Goal: Information Seeking & Learning: Learn about a topic

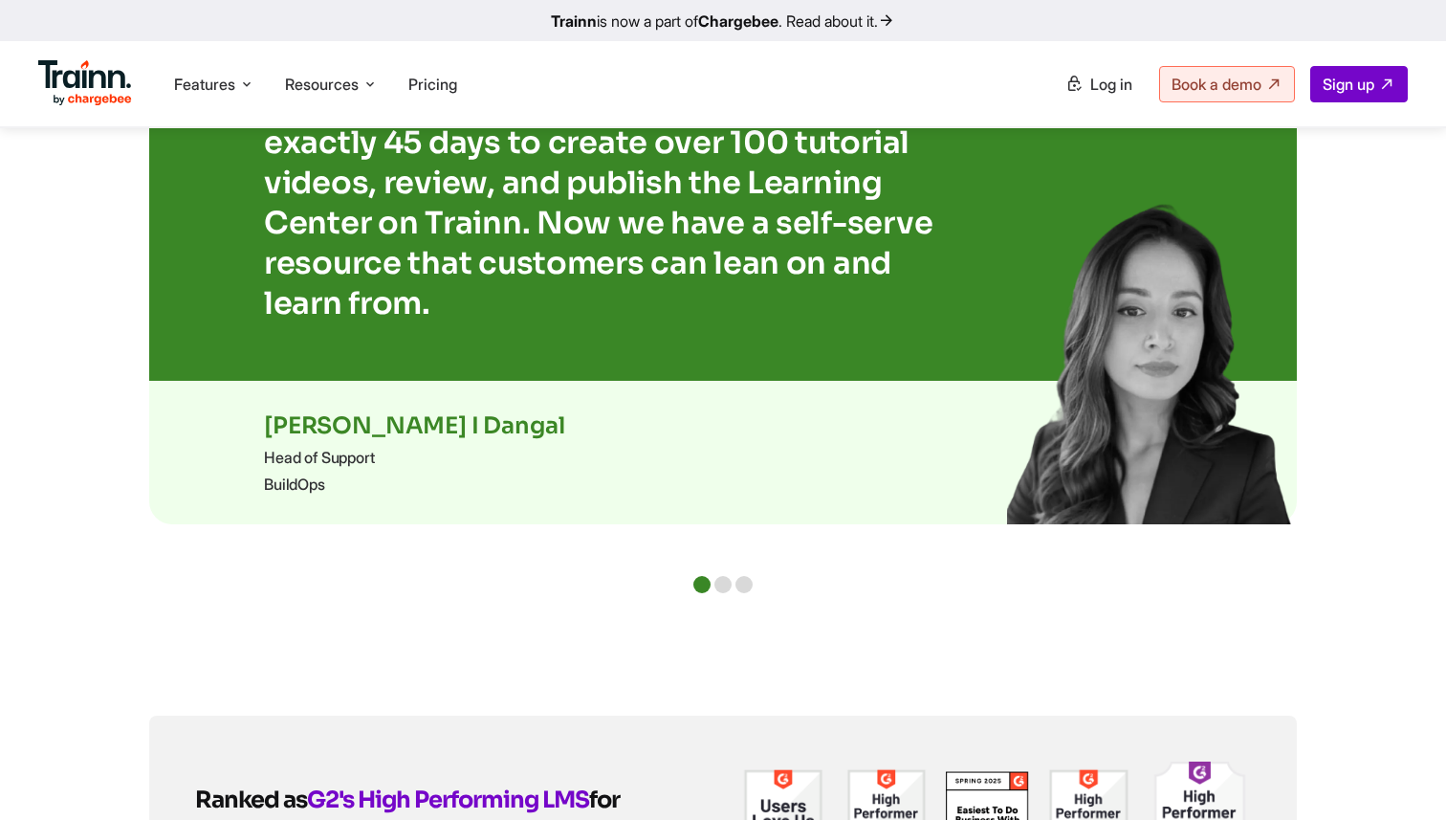
scroll to position [4034, 0]
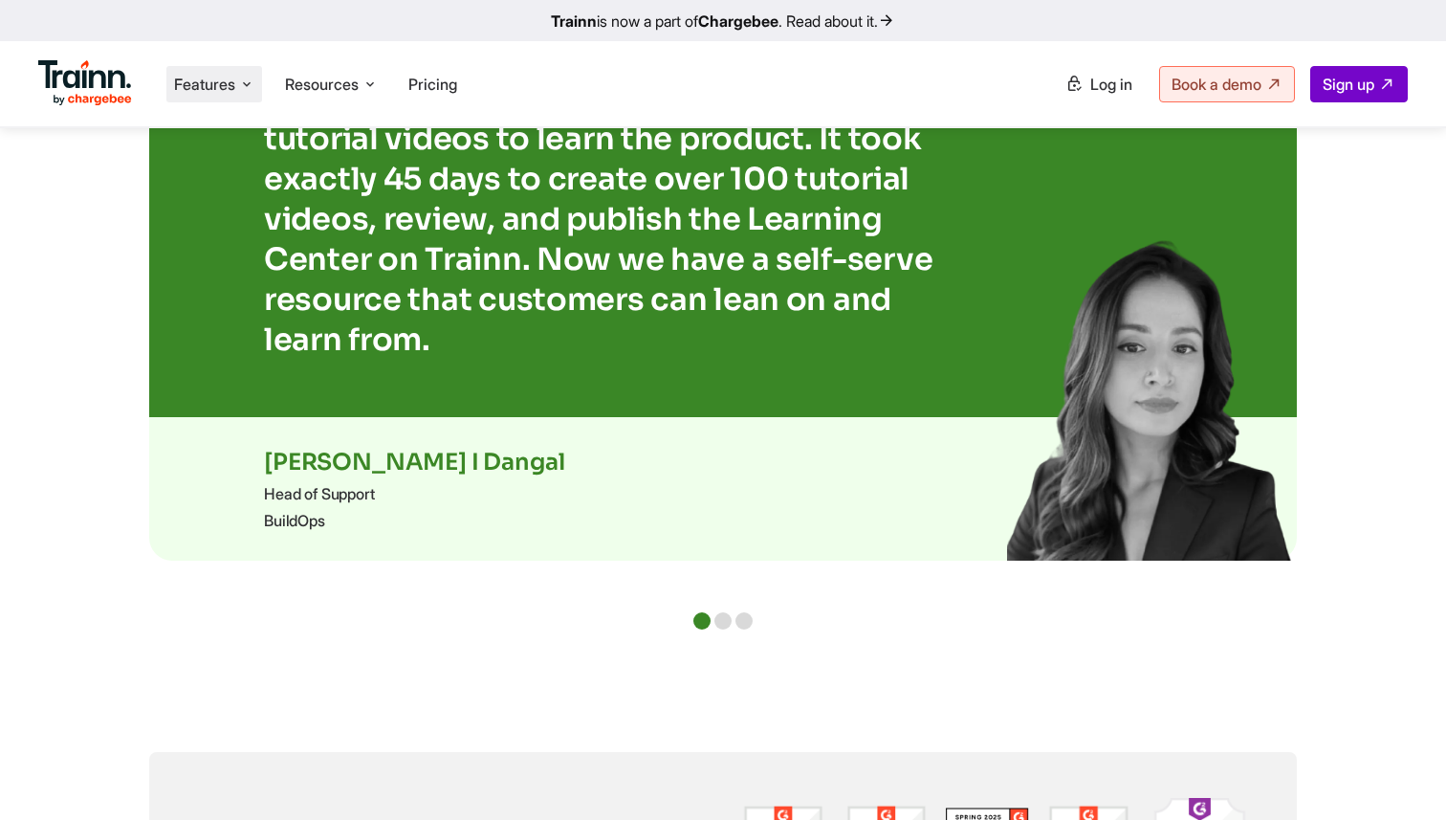
click at [197, 66] on li "Features Product Videos Create product & how-to videos in multiple languages. G…" at bounding box center [214, 84] width 96 height 36
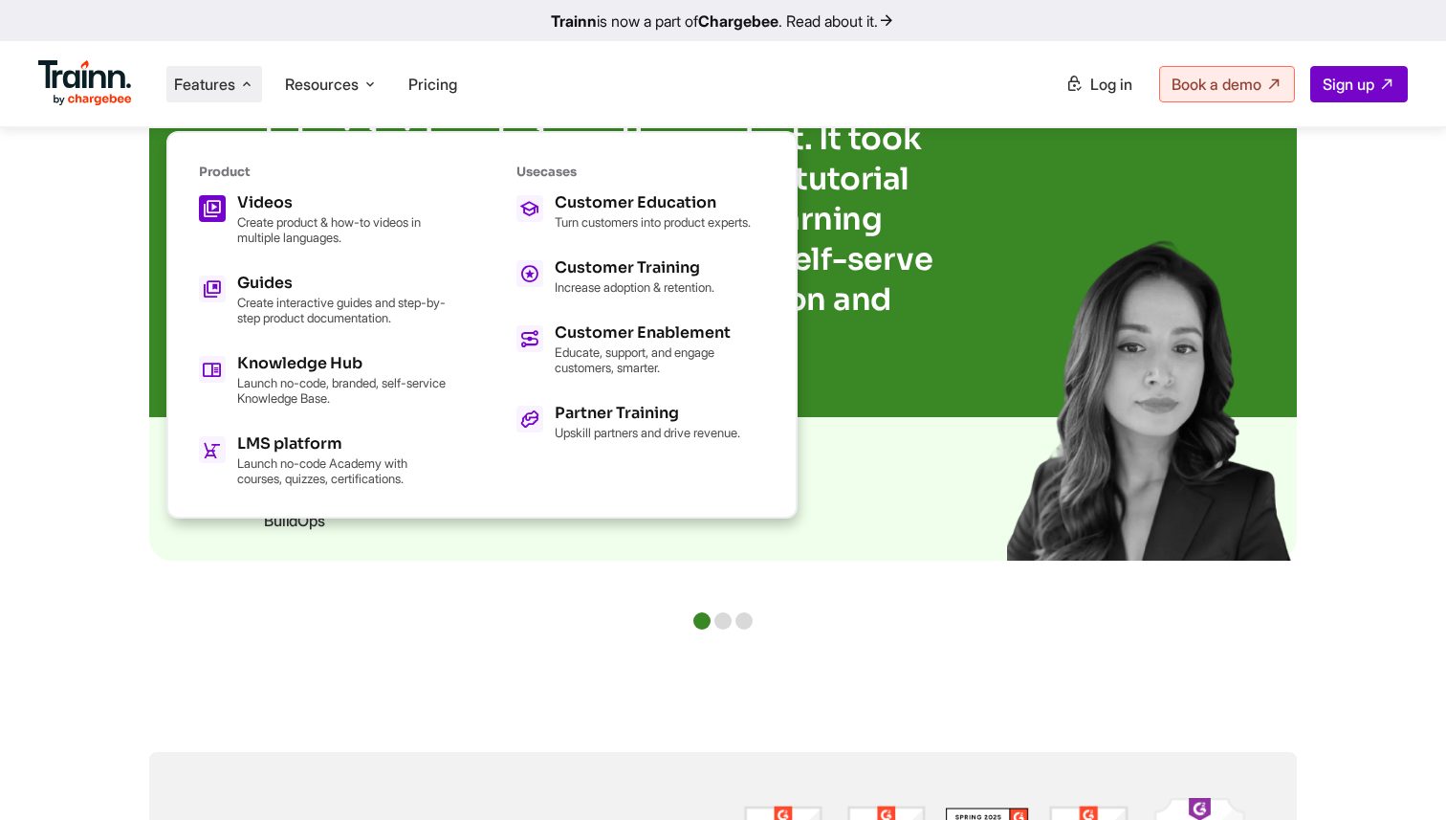
click at [300, 218] on p "Create product & how-to videos in multiple languages." at bounding box center [342, 229] width 210 height 31
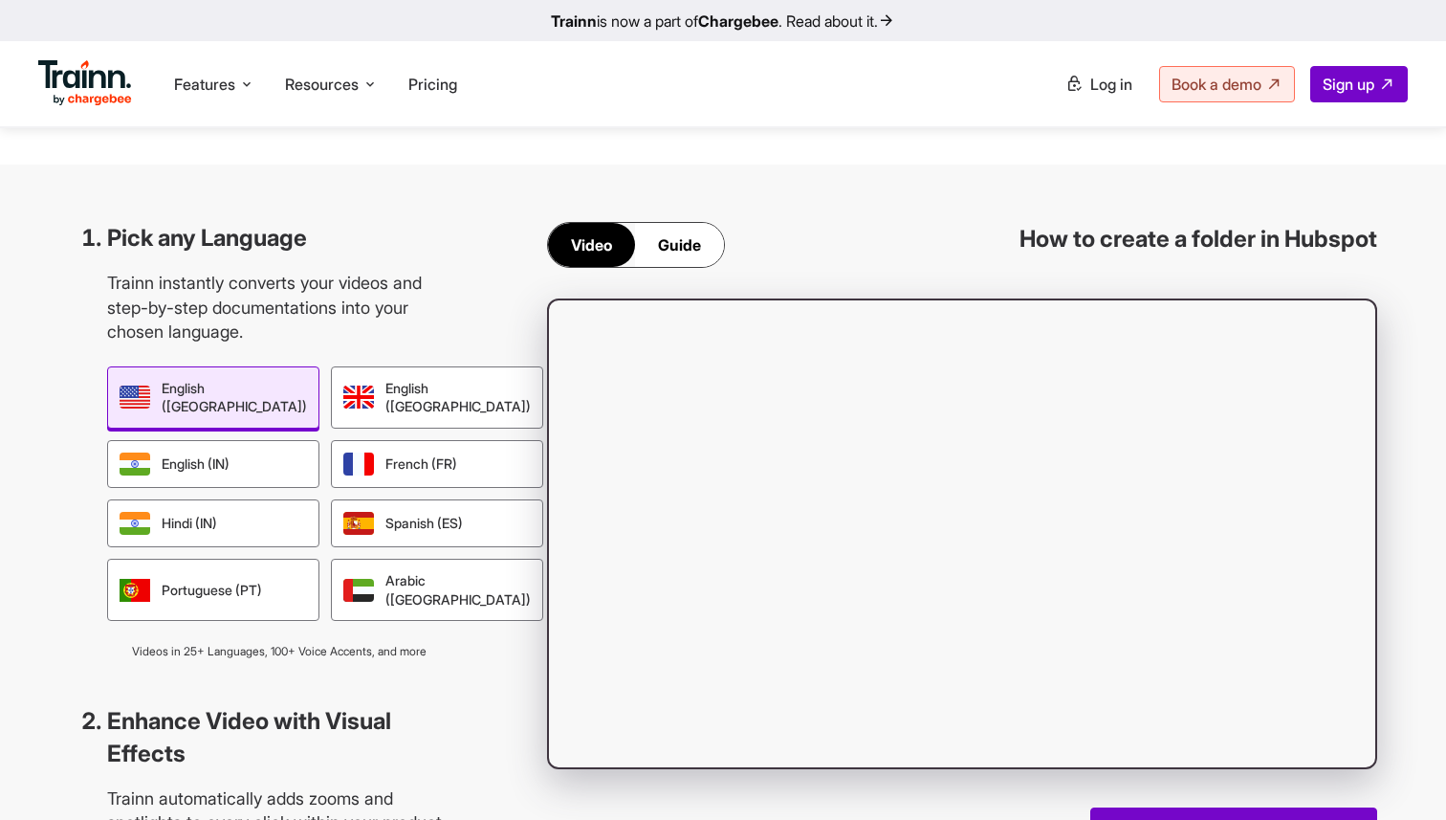
scroll to position [1576, 0]
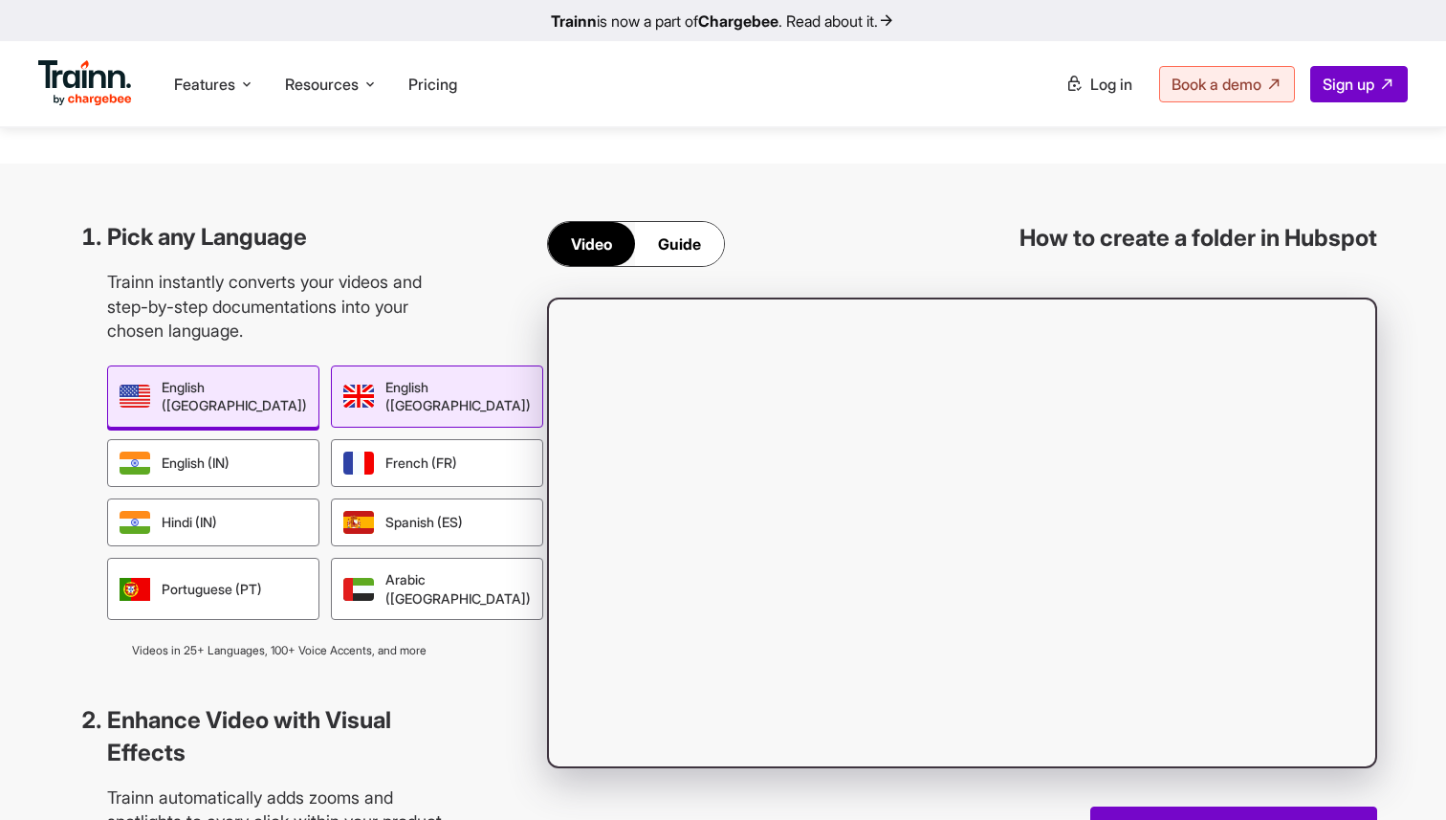
click at [400, 427] on div "English (UK)" at bounding box center [437, 396] width 212 height 62
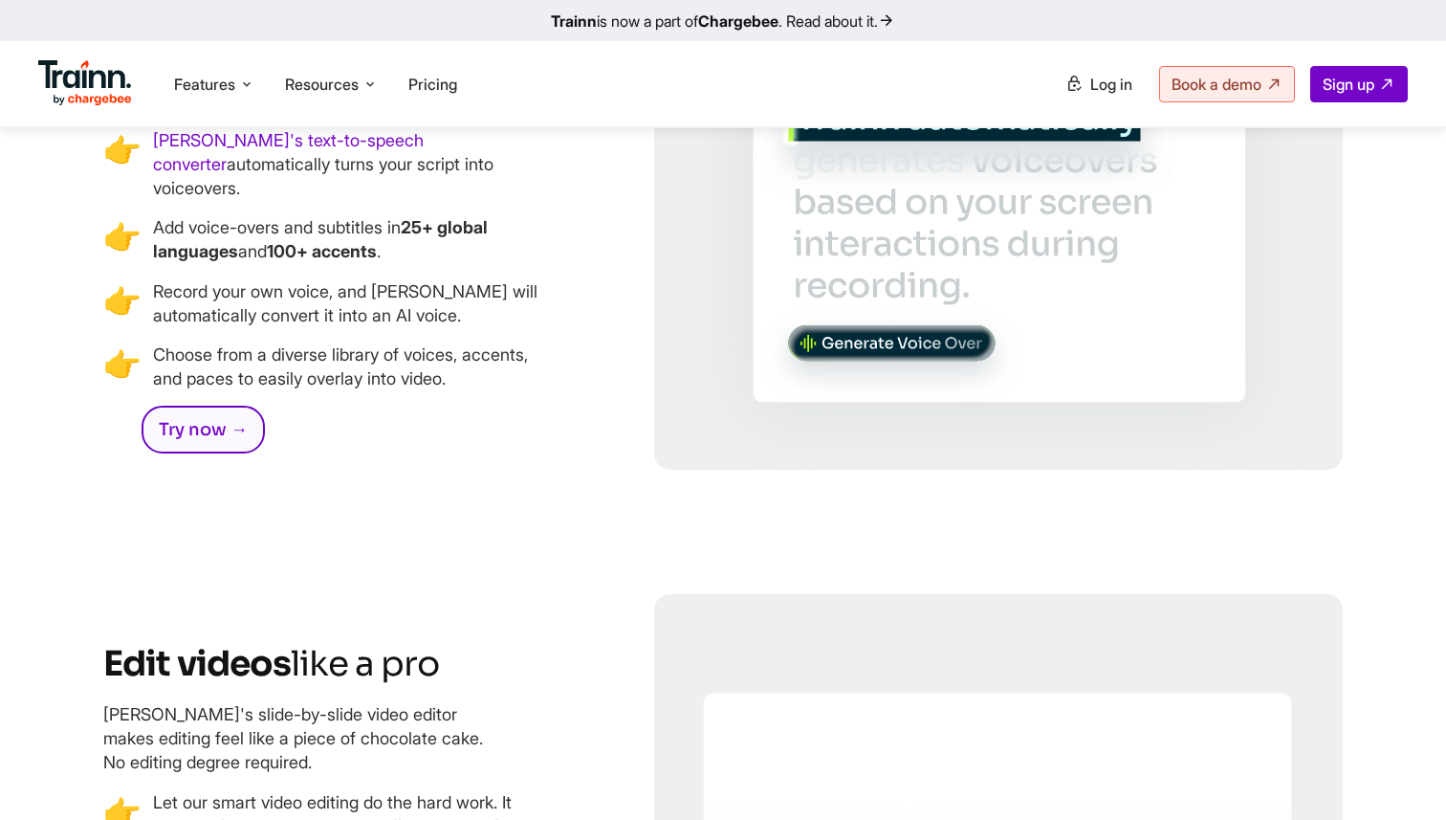
scroll to position [4212, 0]
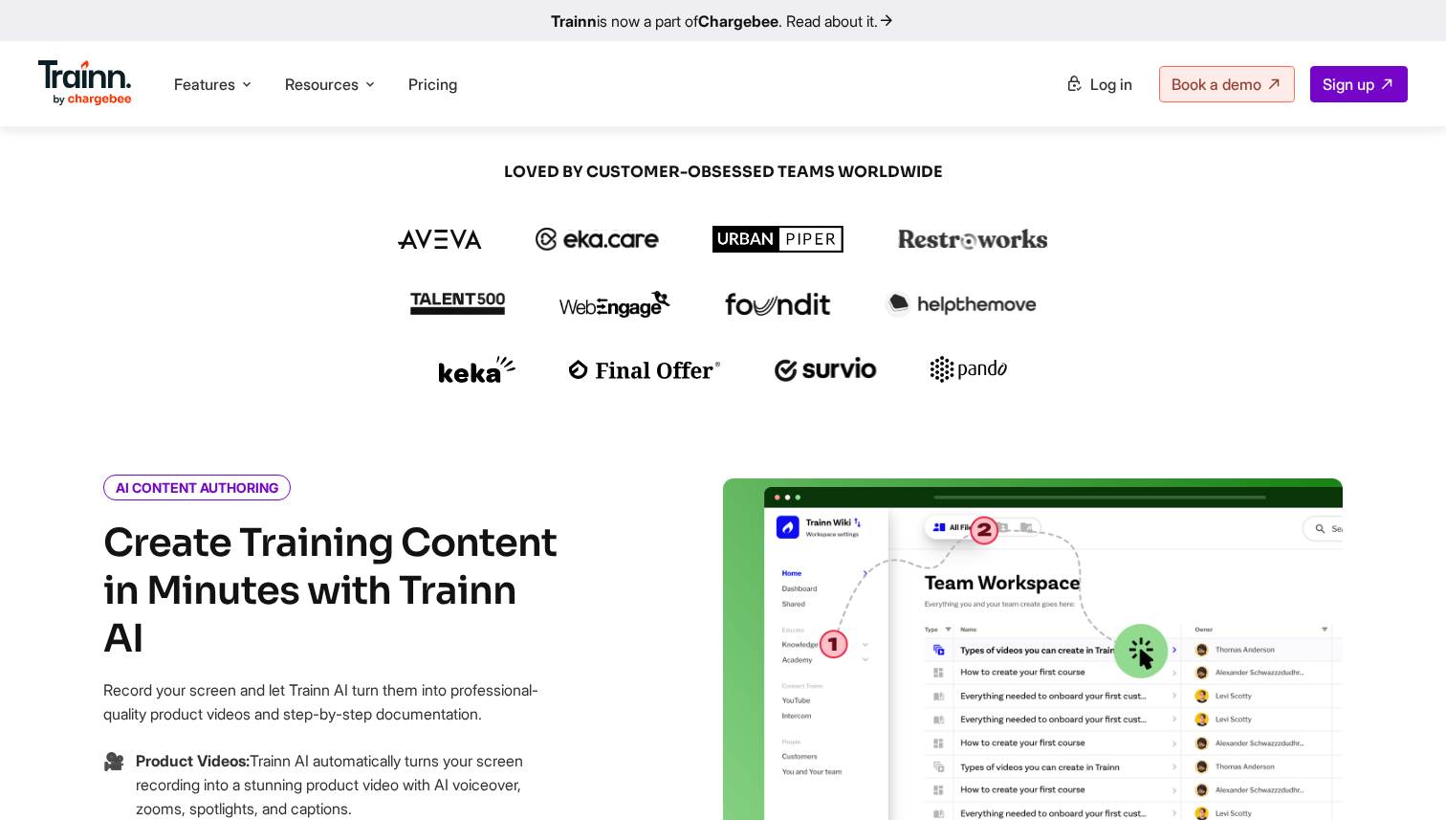
scroll to position [477, 0]
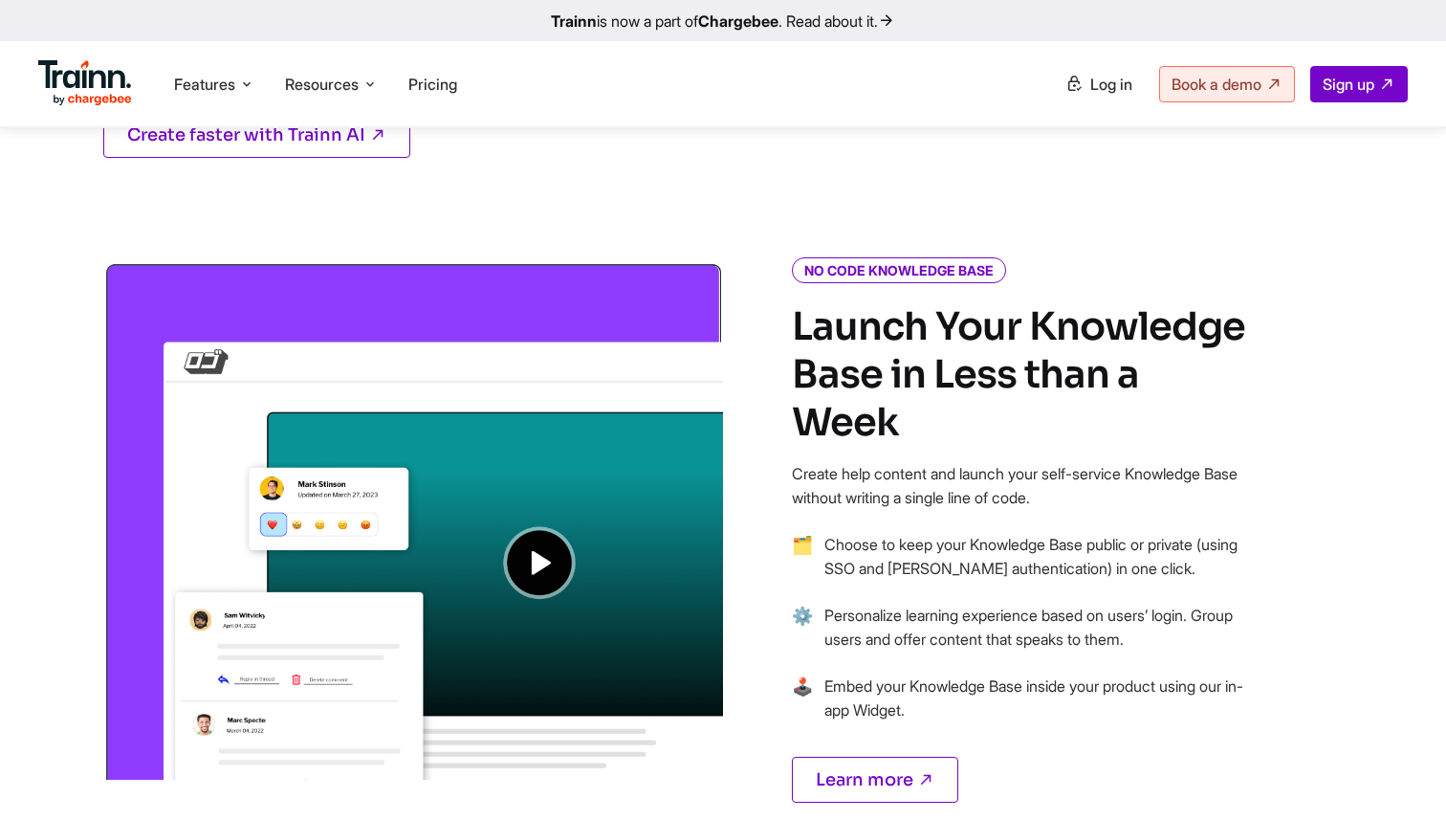
scroll to position [1307, 0]
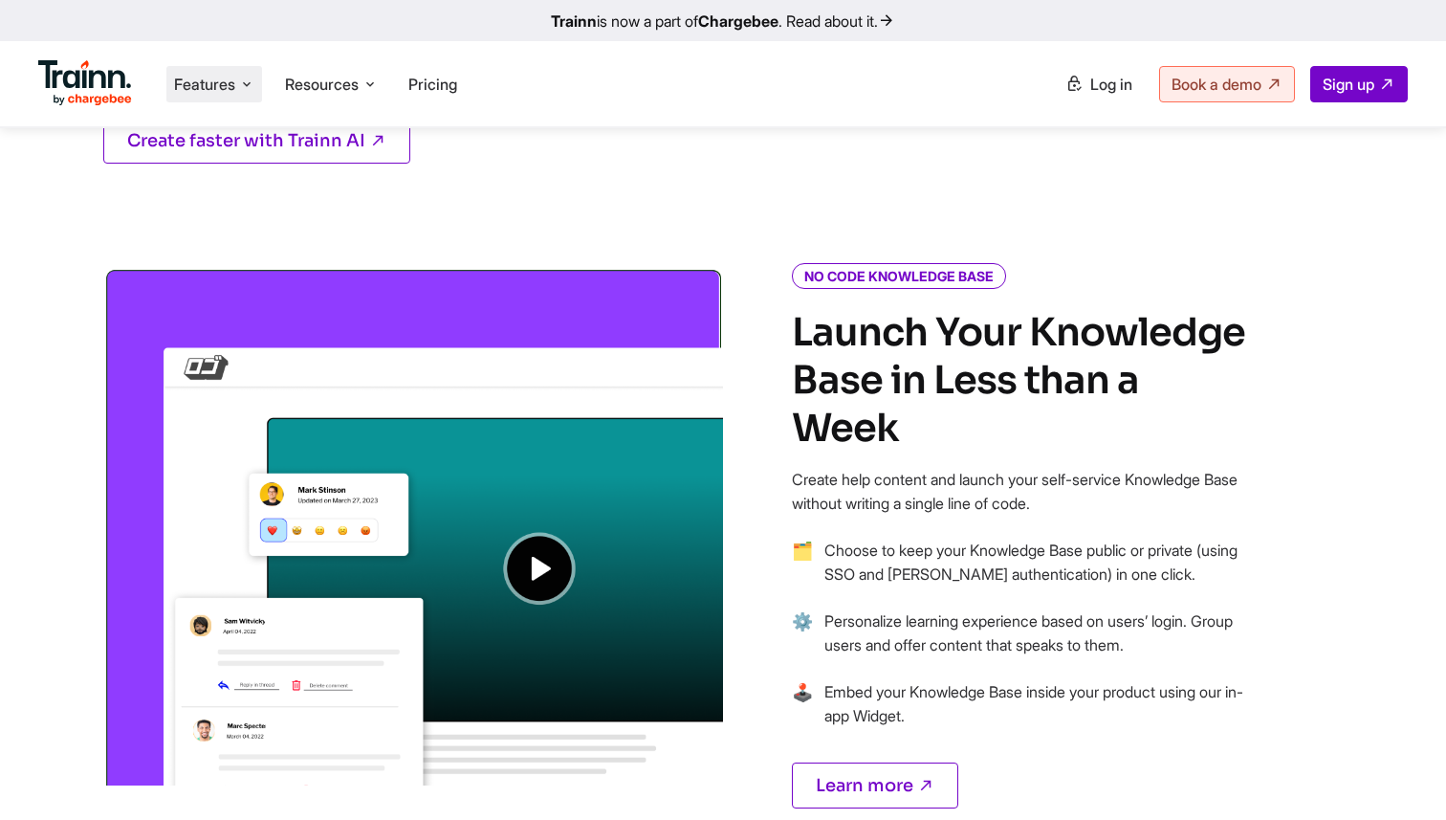
click at [201, 84] on span "Features" at bounding box center [204, 84] width 61 height 21
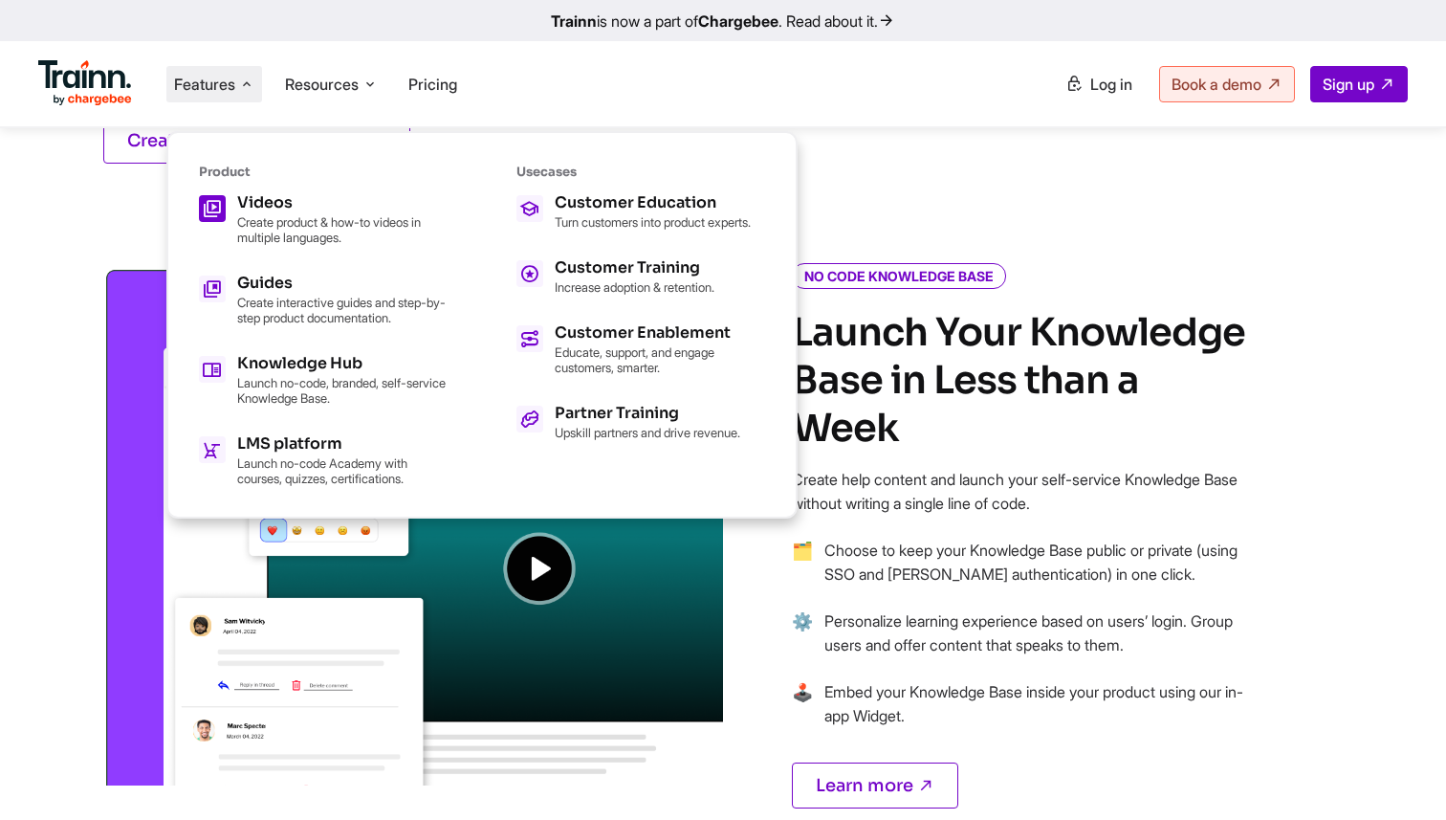
click at [252, 198] on h5 "Videos" at bounding box center [342, 202] width 210 height 15
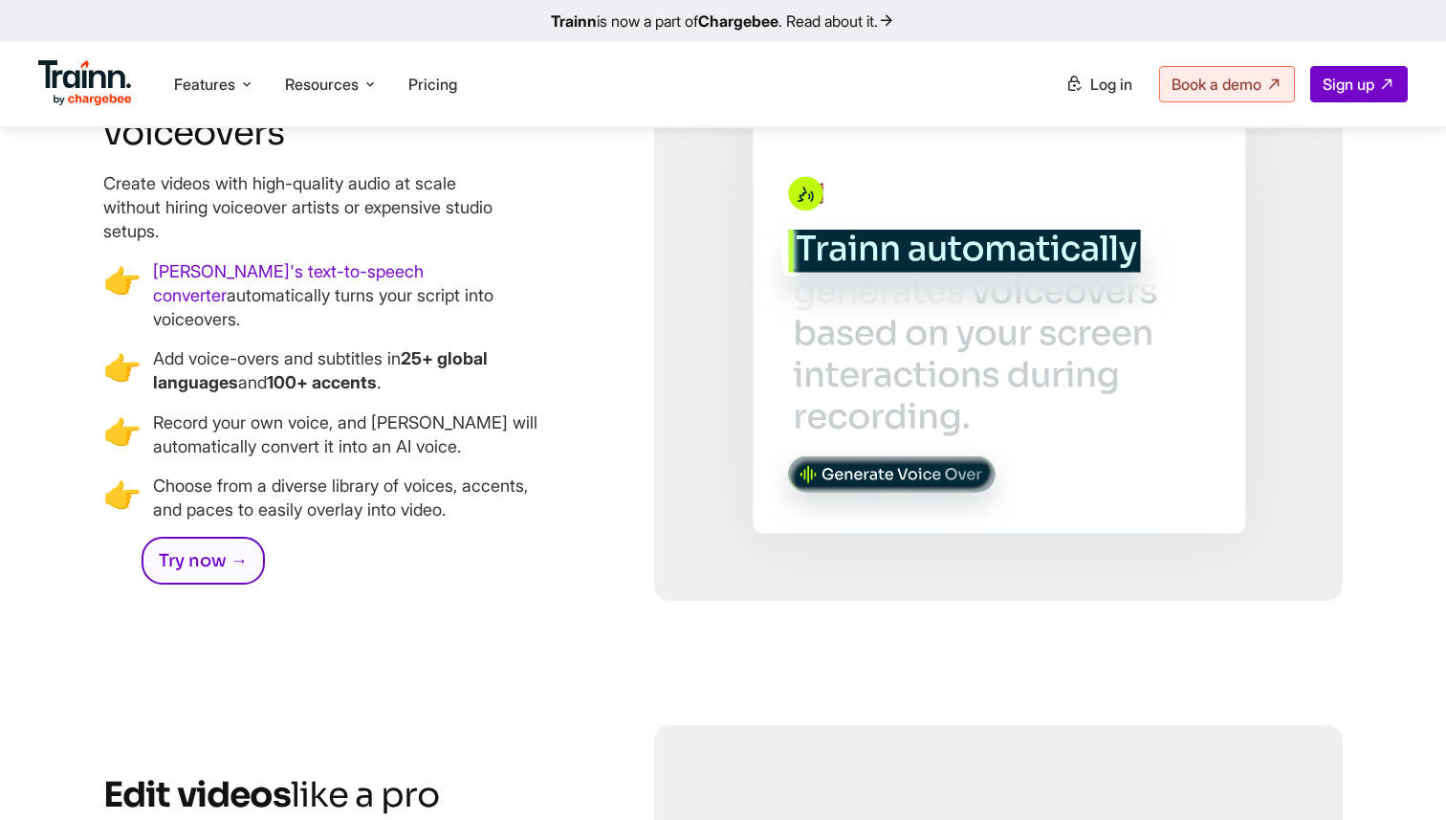
scroll to position [4081, 0]
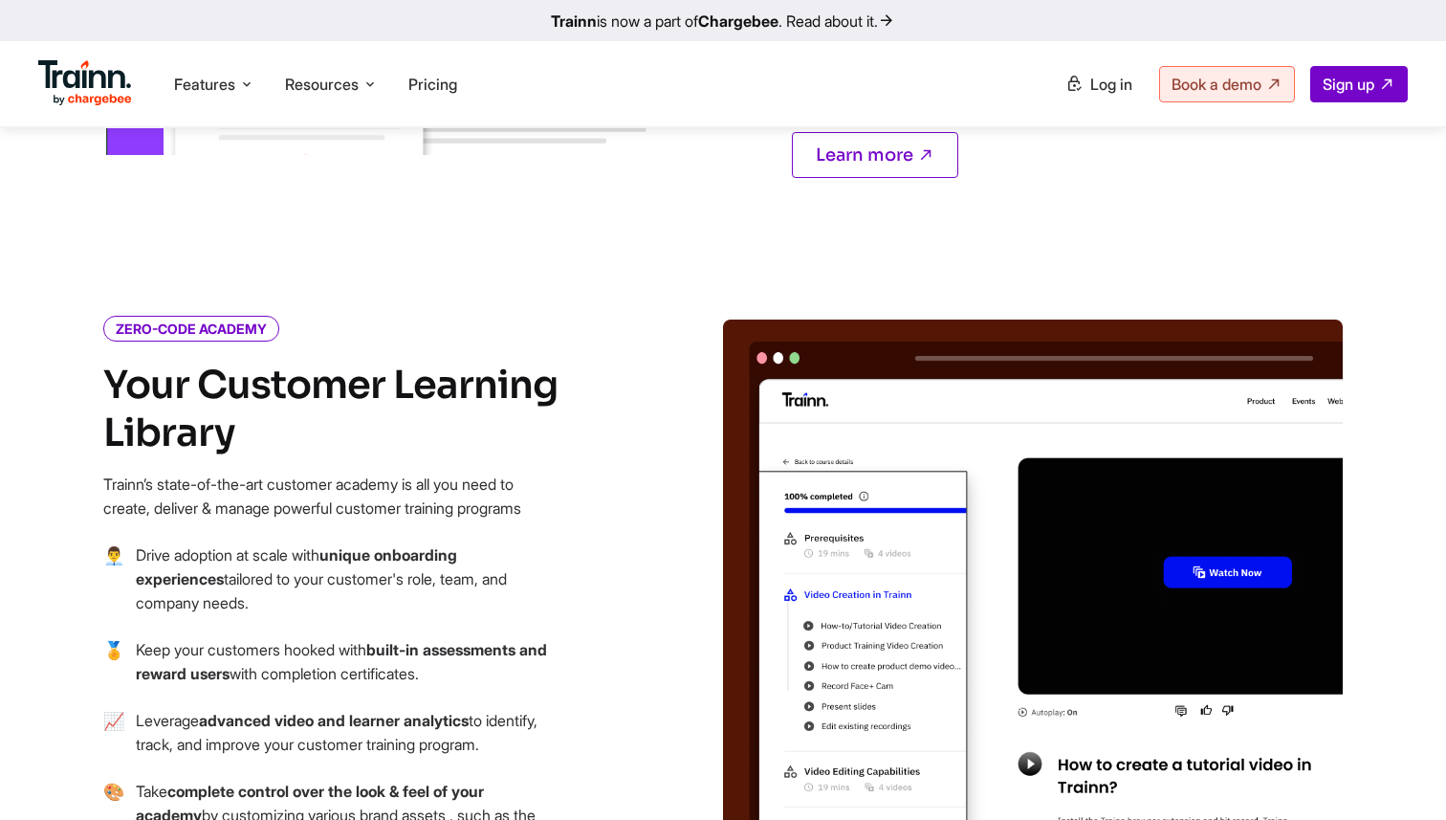
scroll to position [1943, 0]
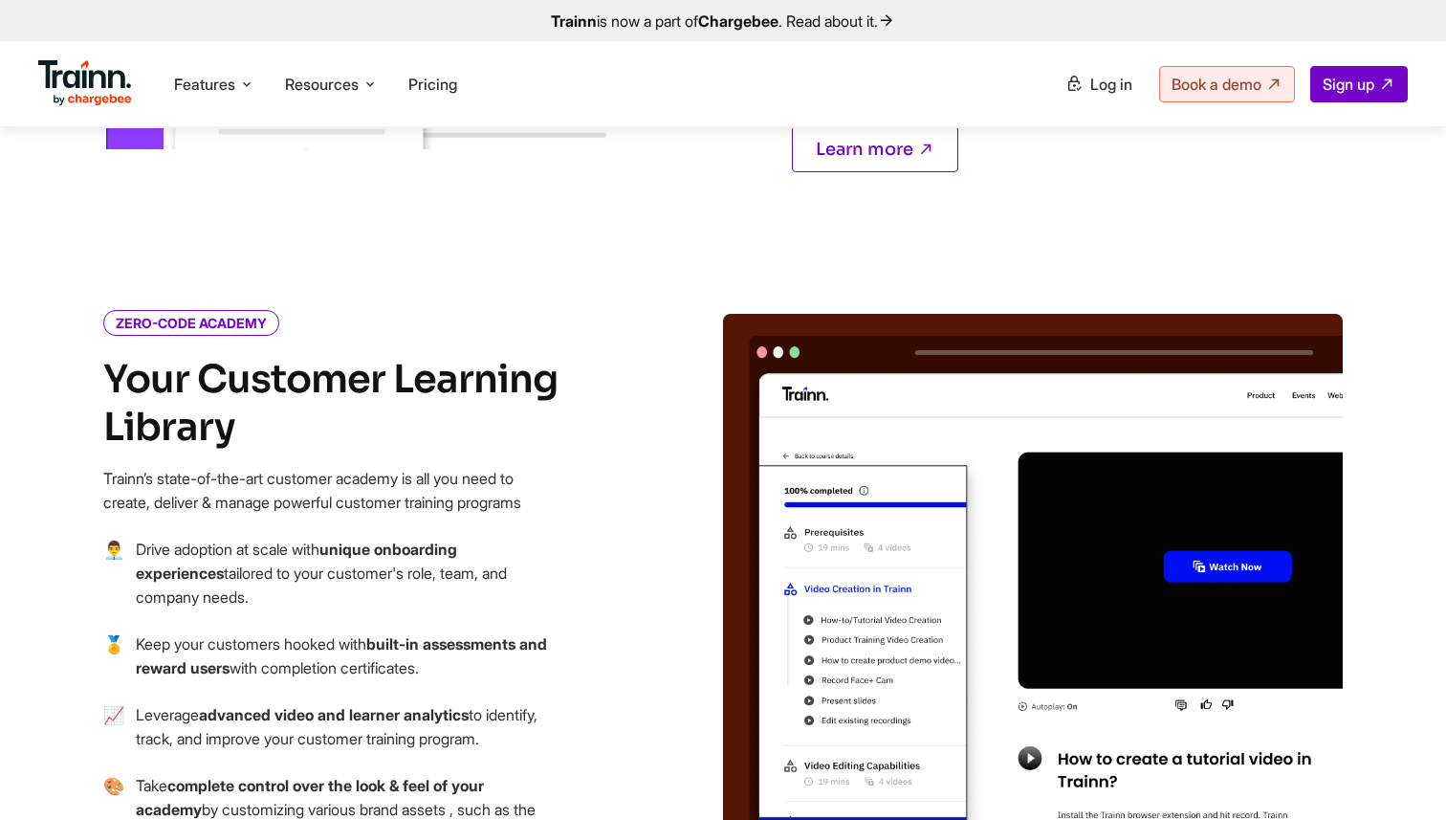
click at [105, 235] on div "AI-powered and No-Code Customer Training Platform for Modern Teams Create produ…" at bounding box center [723, 657] width 1446 height 4792
drag, startPoint x: 94, startPoint y: 283, endPoint x: 492, endPoint y: 285, distance: 397.8
click at [492, 314] on div "ZERO-CODE ACADEMY Your Customer Learning Library Trainn’s state-of-the-art cust…" at bounding box center [378, 643] width 689 height 658
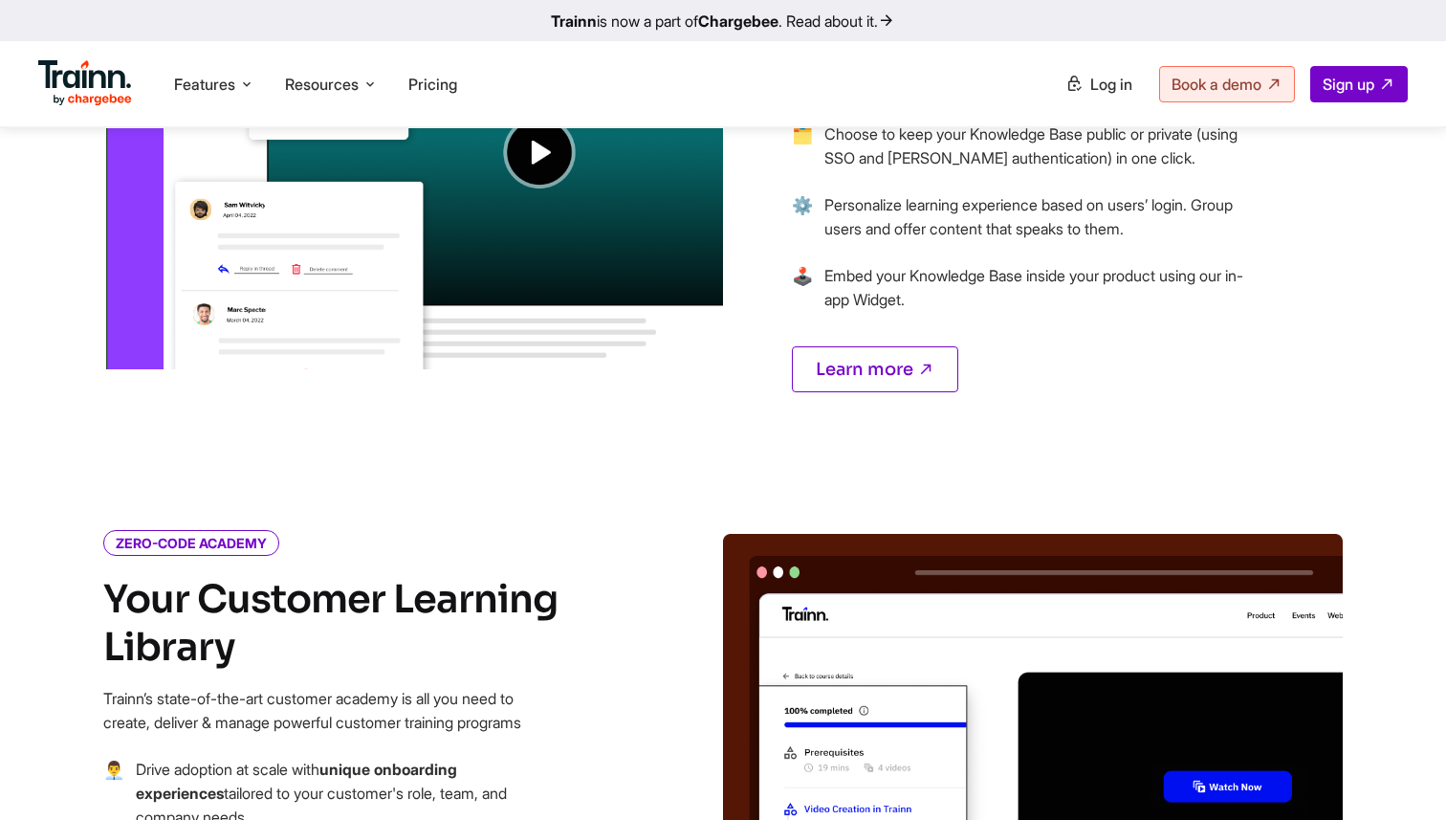
scroll to position [1724, 0]
